Goal: Task Accomplishment & Management: Manage account settings

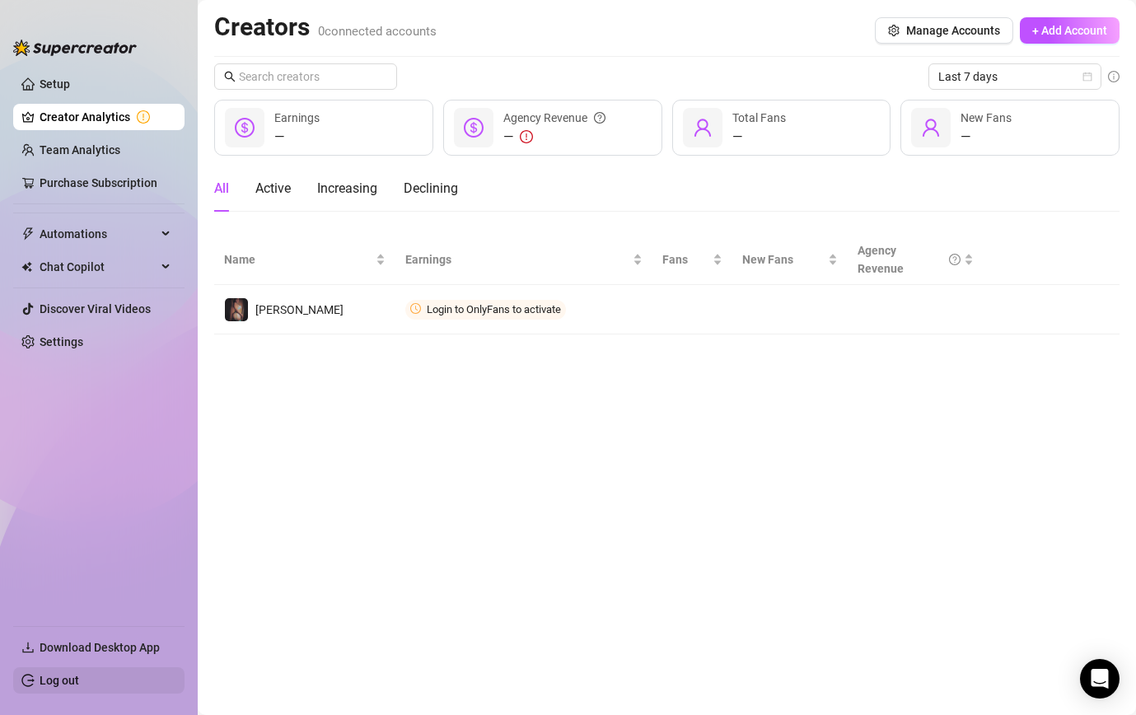
click at [54, 680] on link "Log out" at bounding box center [60, 680] width 40 height 13
